Goal: Transaction & Acquisition: Obtain resource

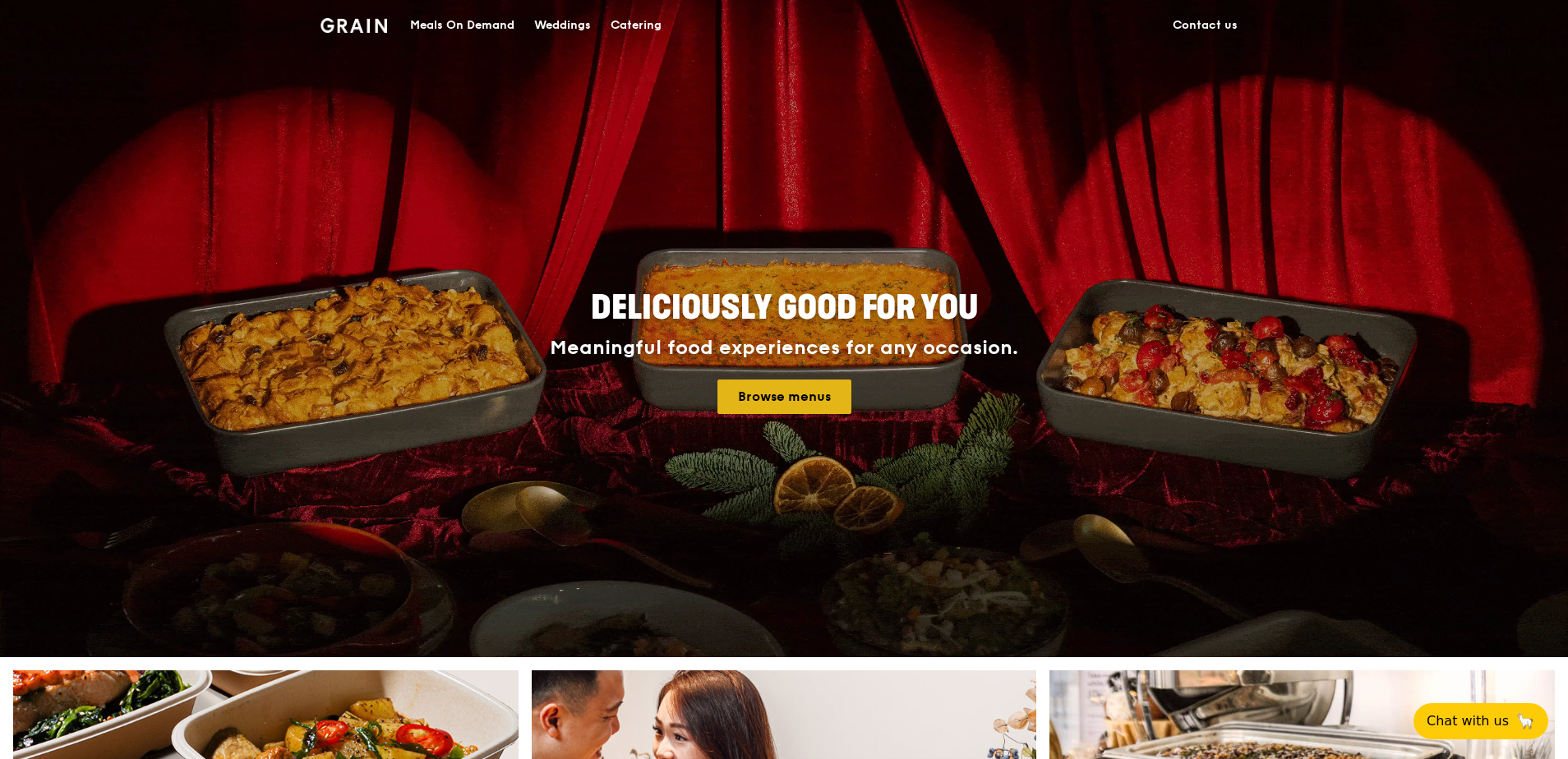
click at [814, 400] on link "Browse menus" at bounding box center [784, 397] width 134 height 35
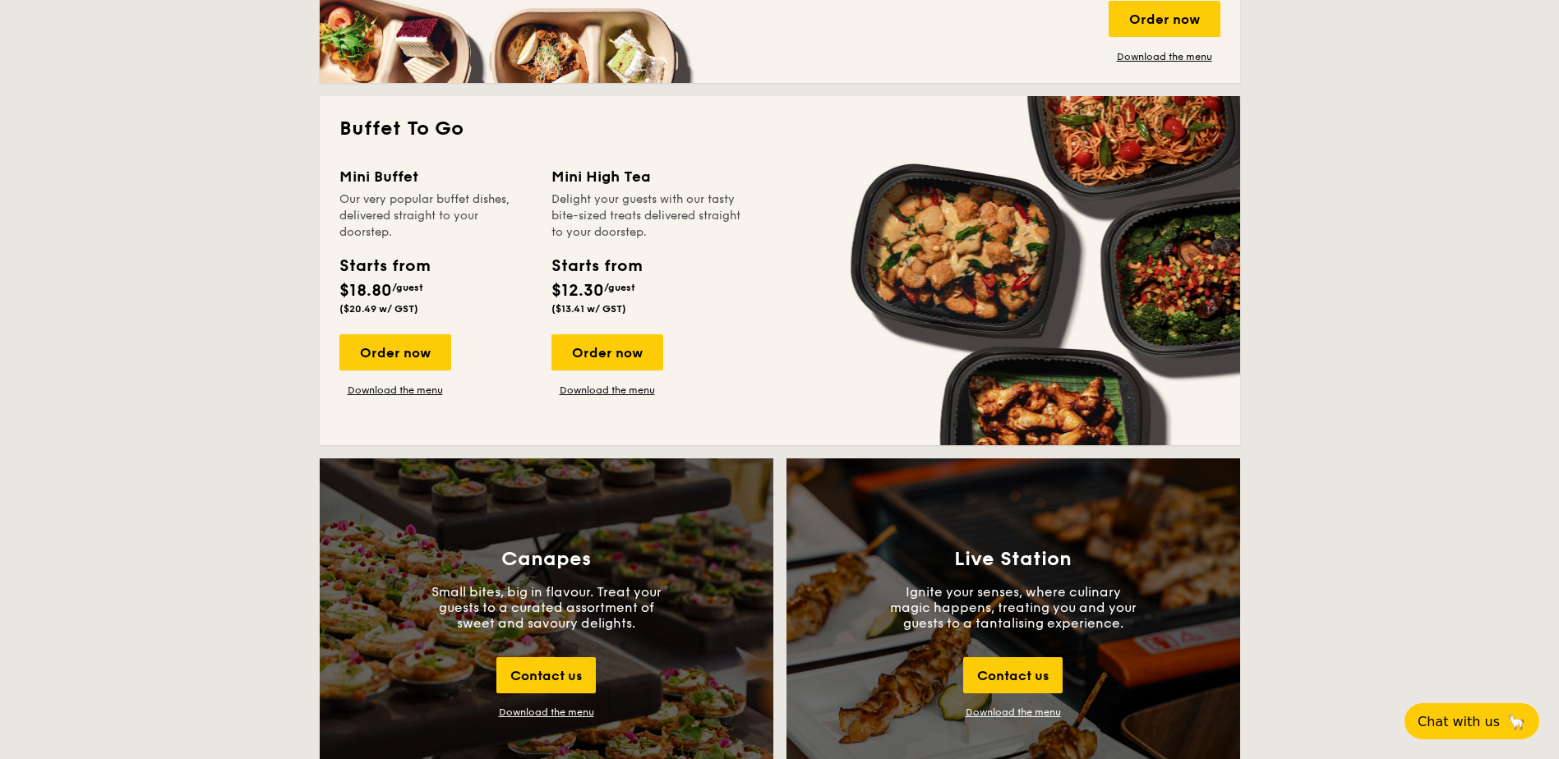
scroll to position [1479, 0]
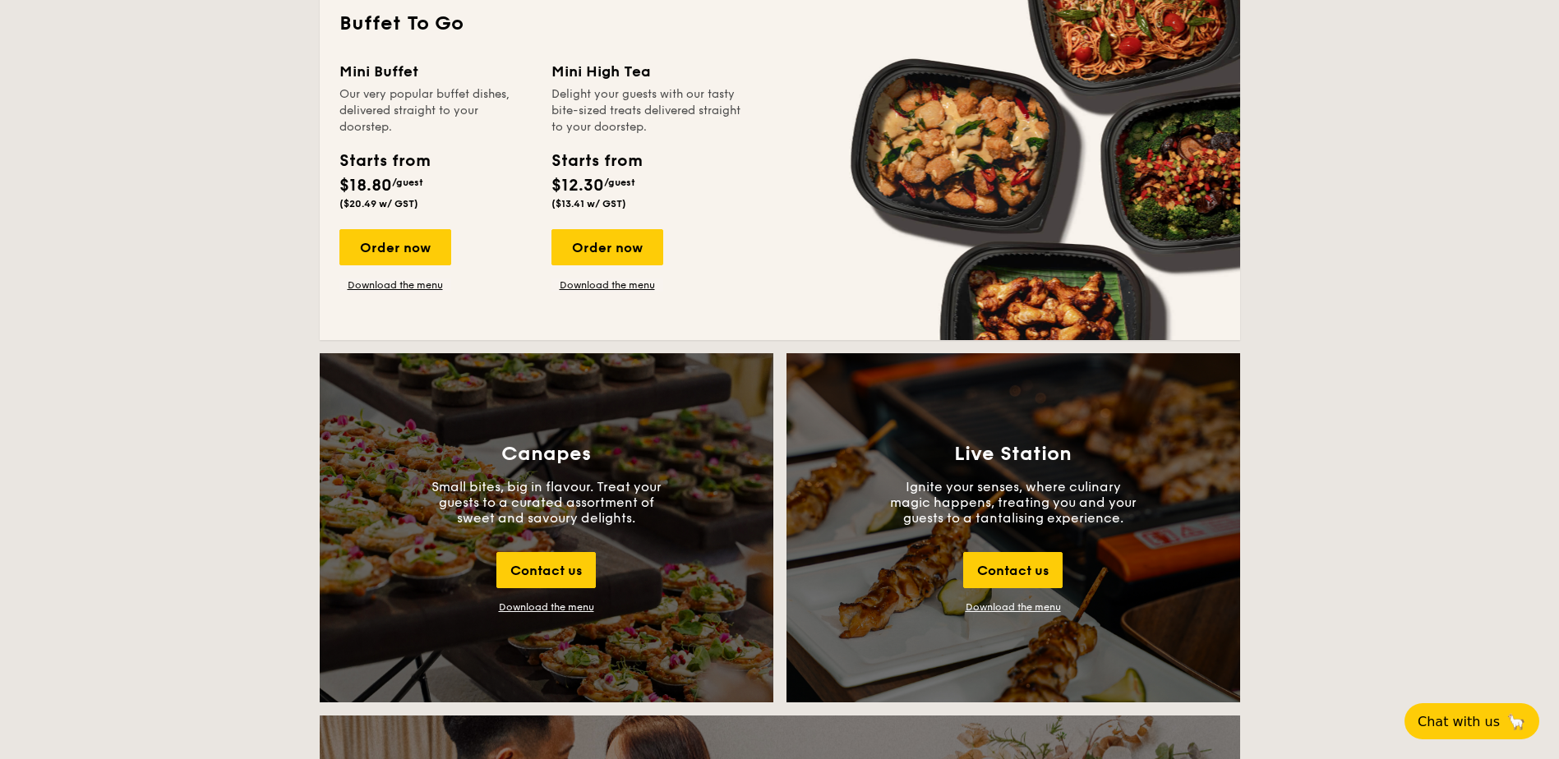
click at [535, 609] on div "Download the menu" at bounding box center [546, 608] width 95 height 12
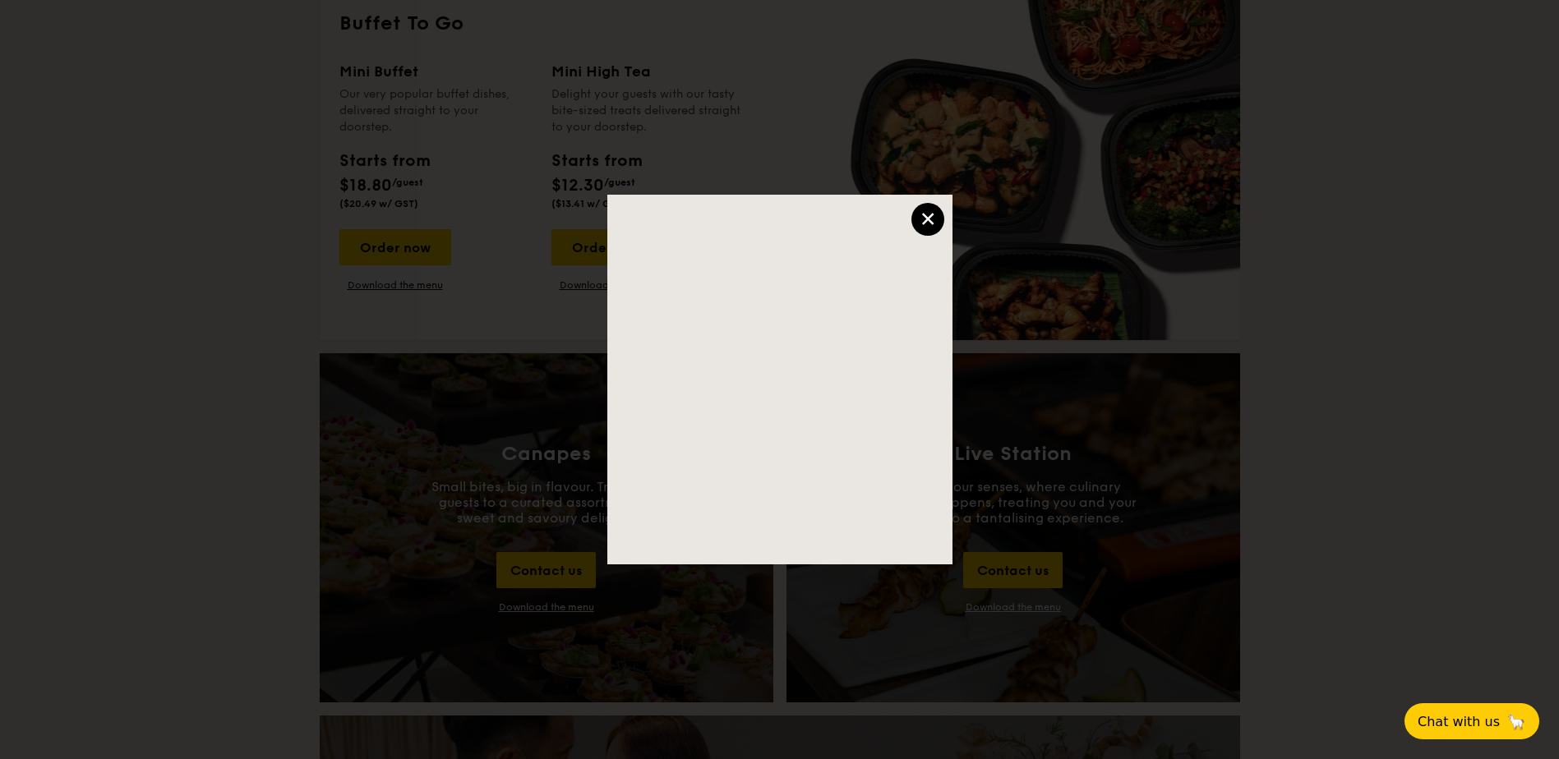
click at [934, 218] on div "×" at bounding box center [927, 219] width 33 height 33
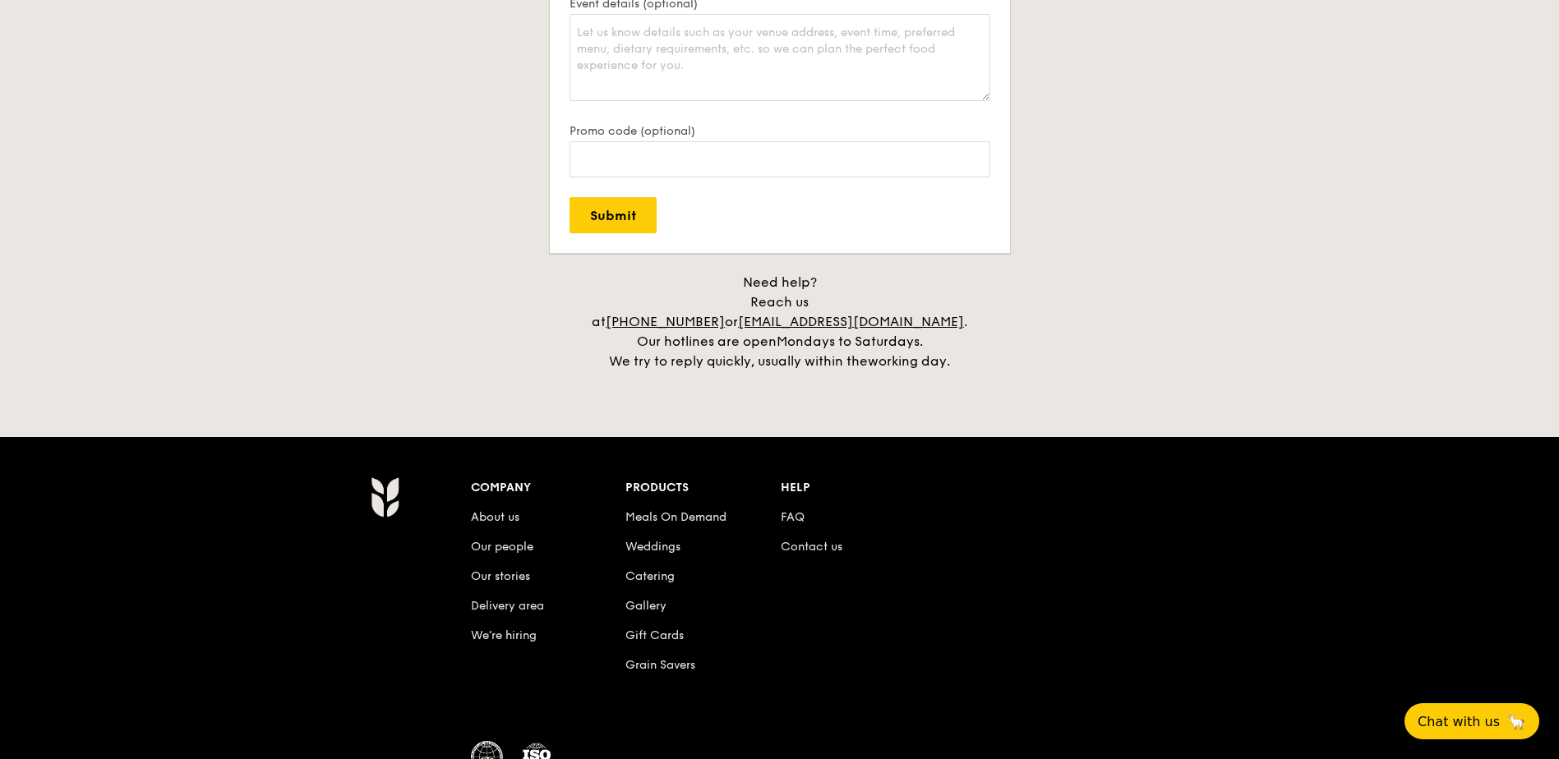
scroll to position [3697, 0]
